Goal: Check status

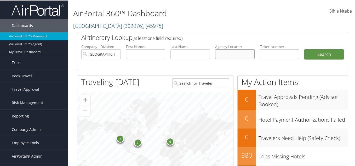
click at [232, 55] on input "text" at bounding box center [235, 54] width 40 height 10
paste input "LAXFAY"
type input "LAXFAY"
click at [115, 54] on input "[GEOGRAPHIC_DATA]" at bounding box center [101, 54] width 40 height 10
click at [328, 55] on button "Search" at bounding box center [325, 54] width 40 height 10
